Goal: Transaction & Acquisition: Purchase product/service

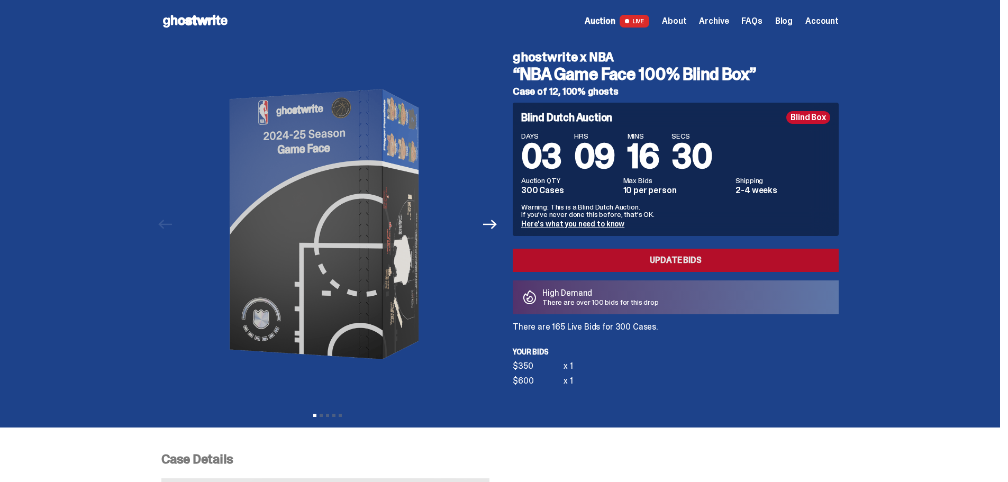
click at [635, 261] on link "Update Bids" at bounding box center [676, 260] width 326 height 23
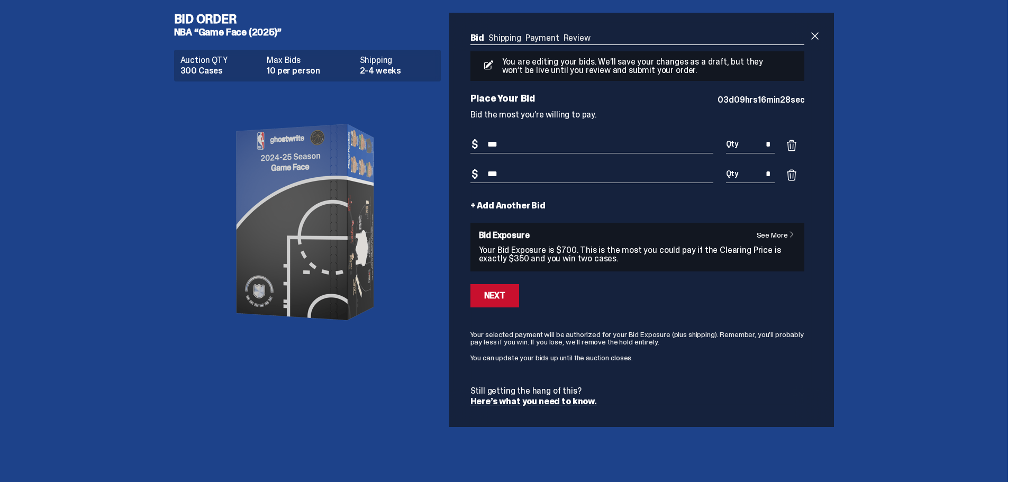
click at [511, 208] on link "+ Add Another Bid" at bounding box center [507, 206] width 75 height 8
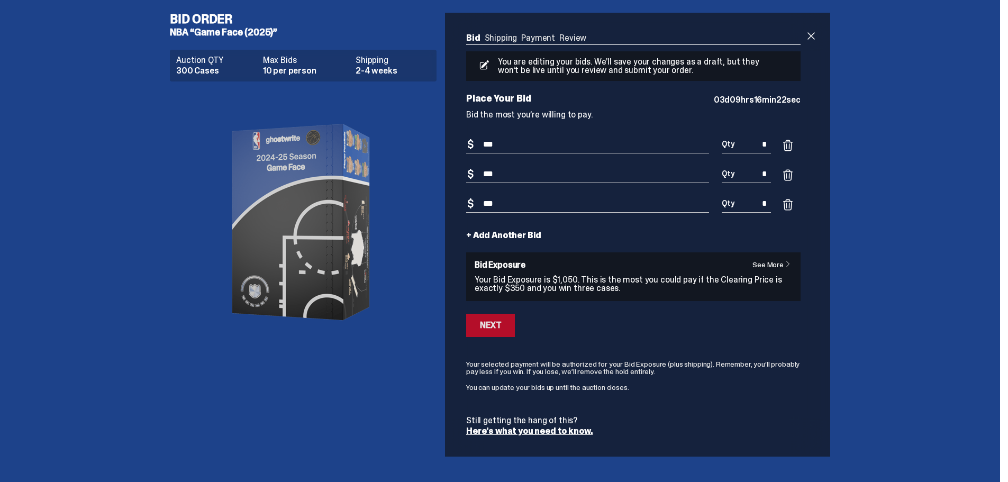
type input "***"
click at [501, 321] on div "Next" at bounding box center [490, 325] width 21 height 8
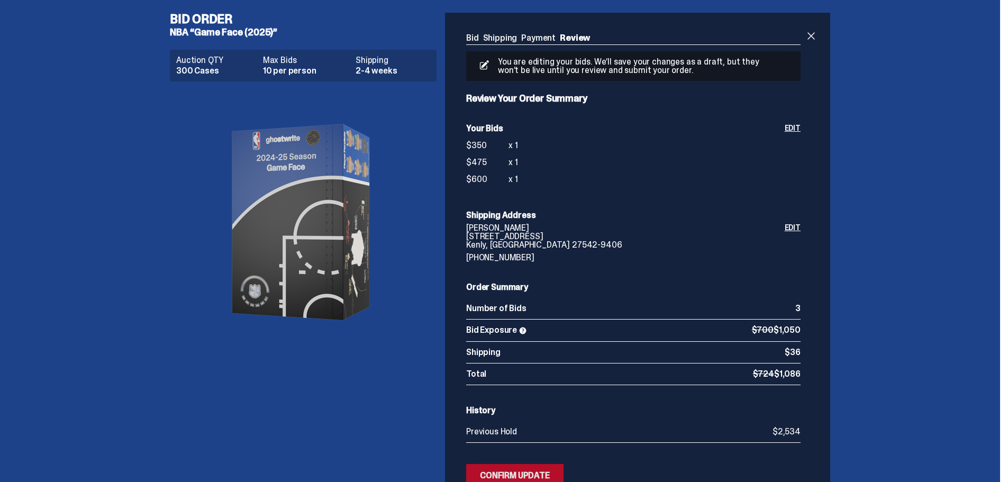
click at [520, 475] on div "Confirm Update" at bounding box center [515, 475] width 70 height 8
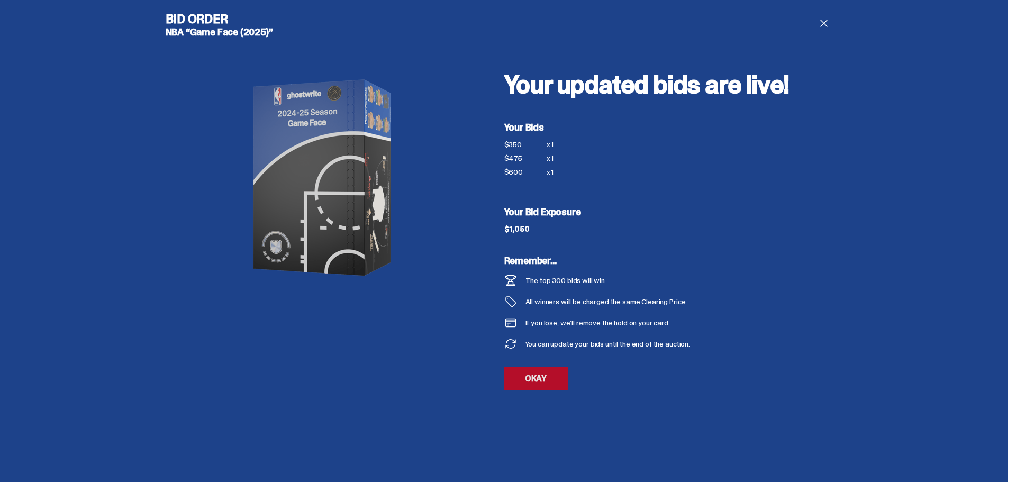
click at [533, 377] on link "OKAY" at bounding box center [535, 378] width 63 height 23
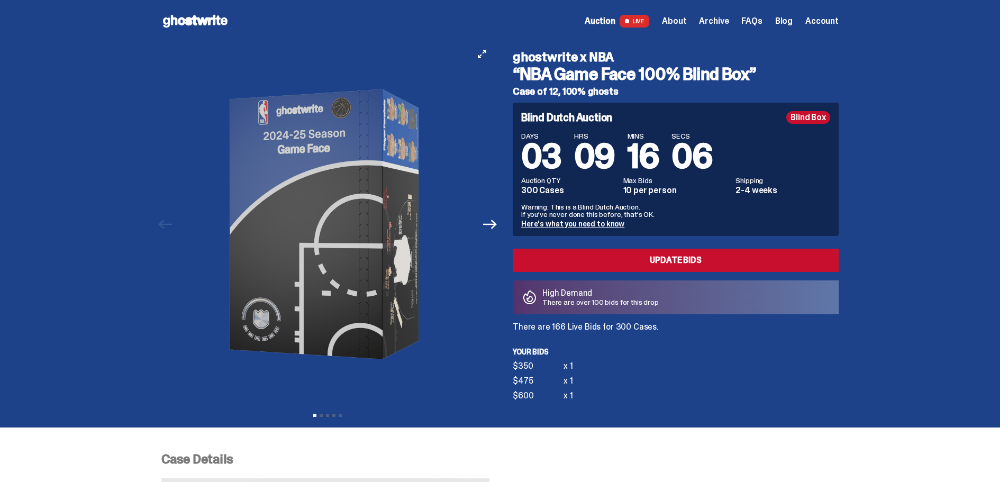
click at [473, 285] on img at bounding box center [327, 224] width 291 height 364
